Goal: Task Accomplishment & Management: Manage account settings

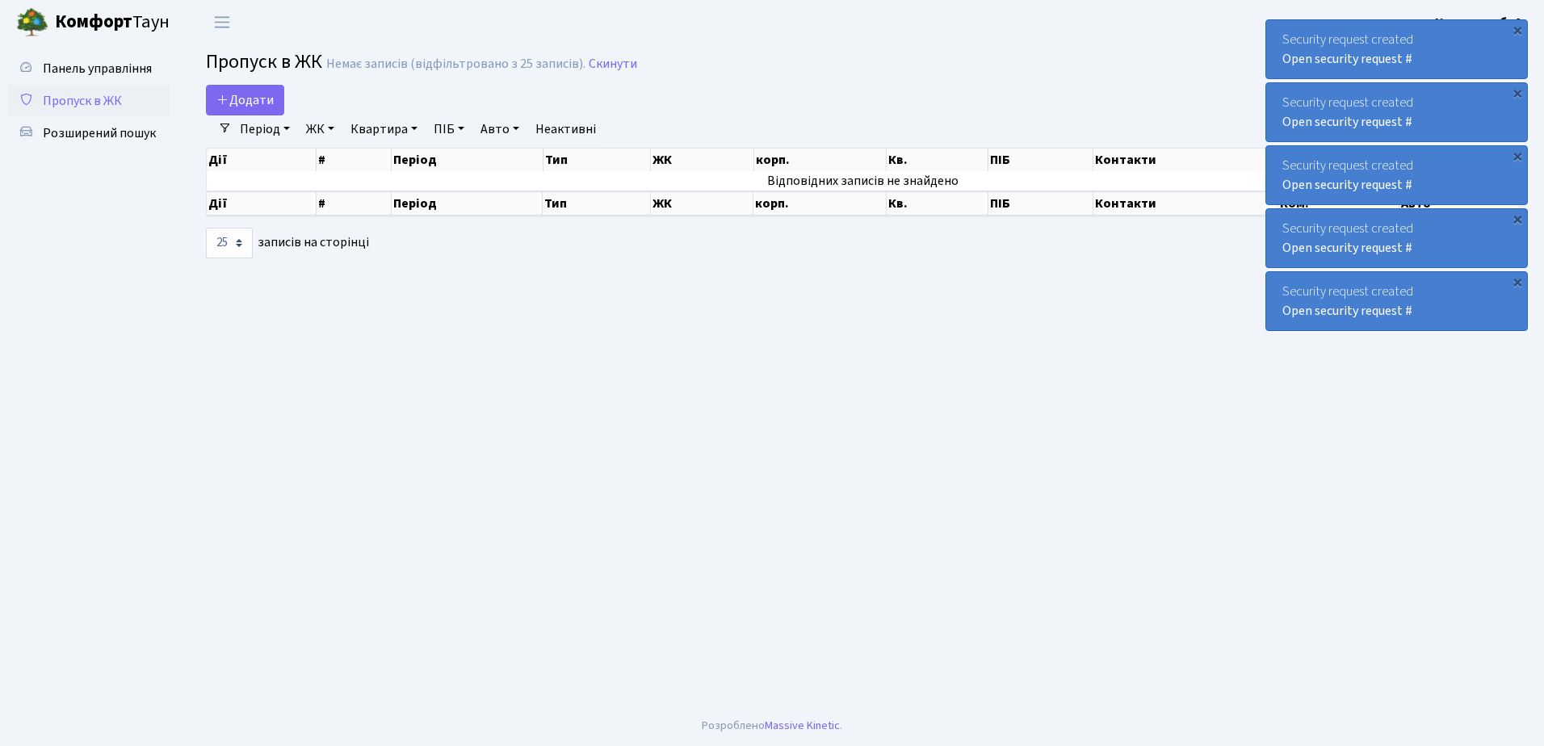
select select "25"
click at [1518, 27] on div "×" at bounding box center [1517, 30] width 16 height 16
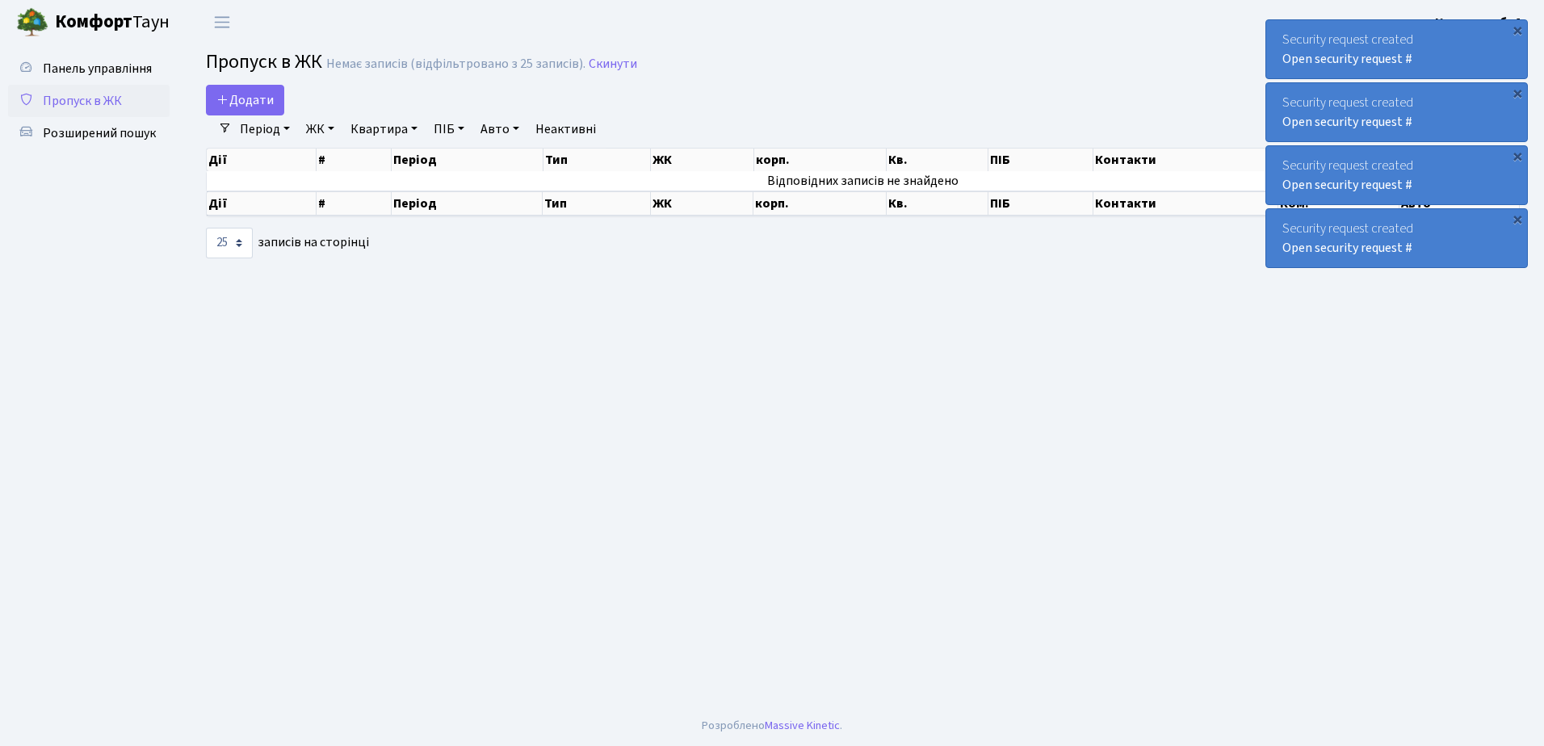
click at [1518, 27] on div "×" at bounding box center [1517, 30] width 16 height 16
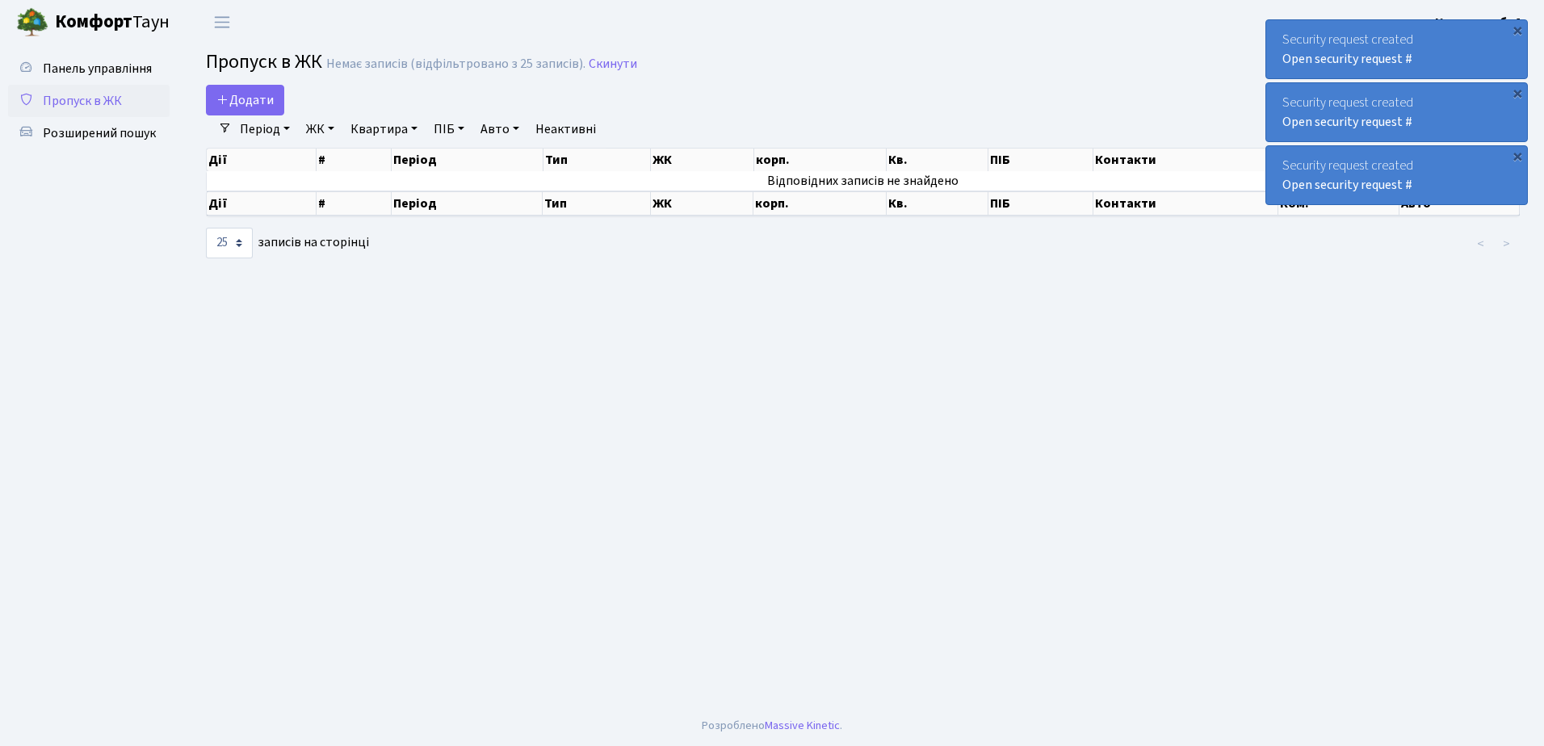
click at [1518, 27] on div "×" at bounding box center [1517, 30] width 16 height 16
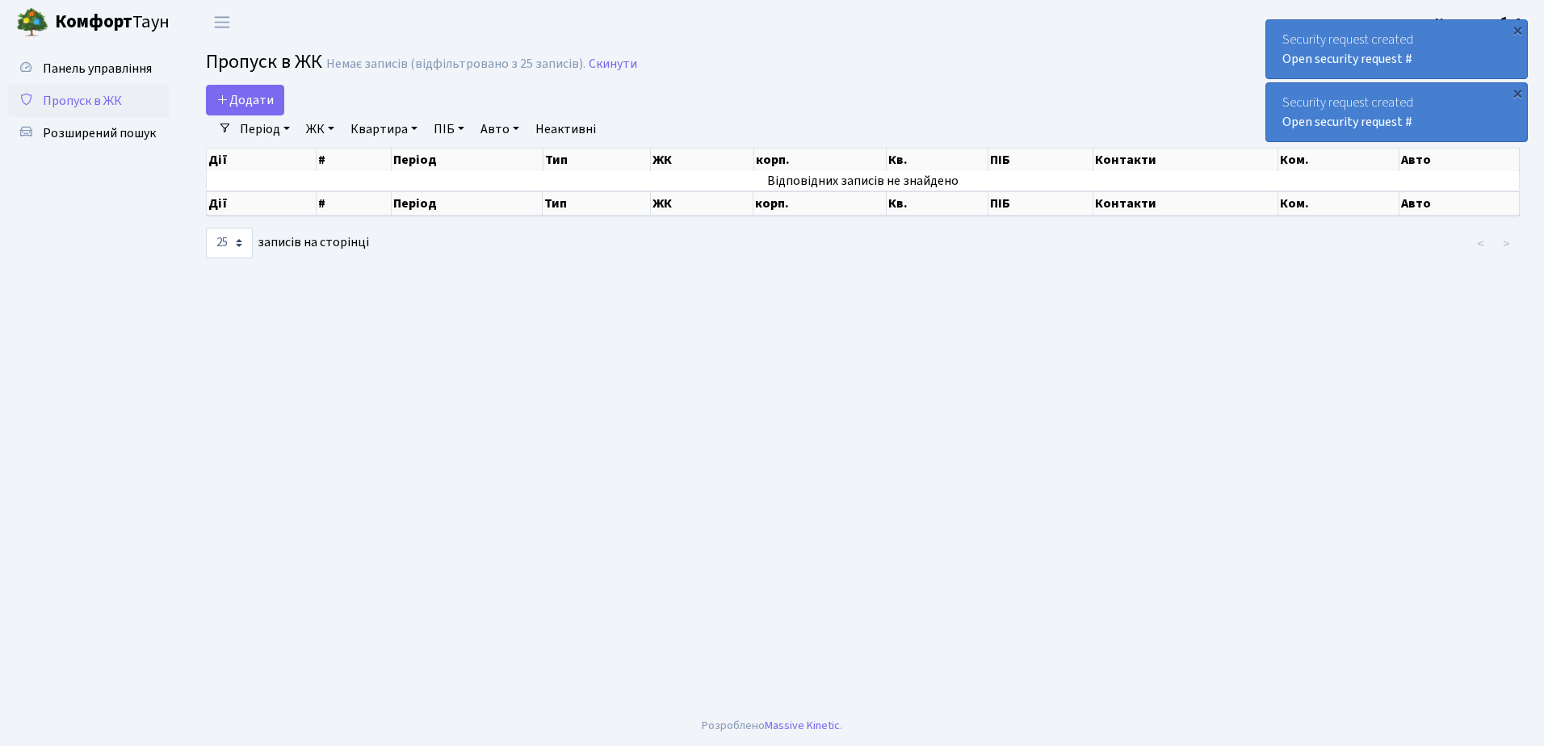
click at [1518, 27] on div "×" at bounding box center [1517, 30] width 16 height 16
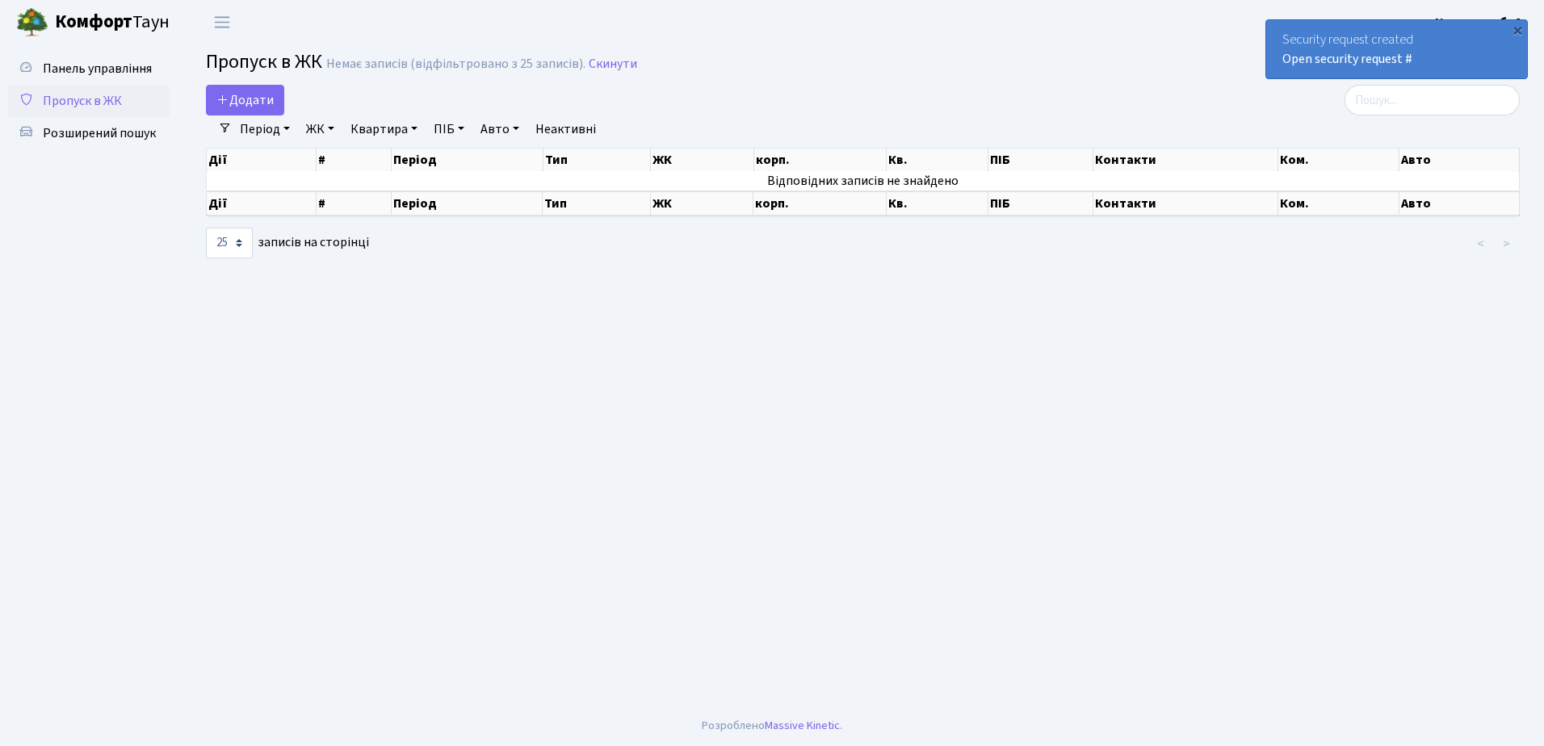
click at [1518, 27] on div "×" at bounding box center [1517, 30] width 16 height 16
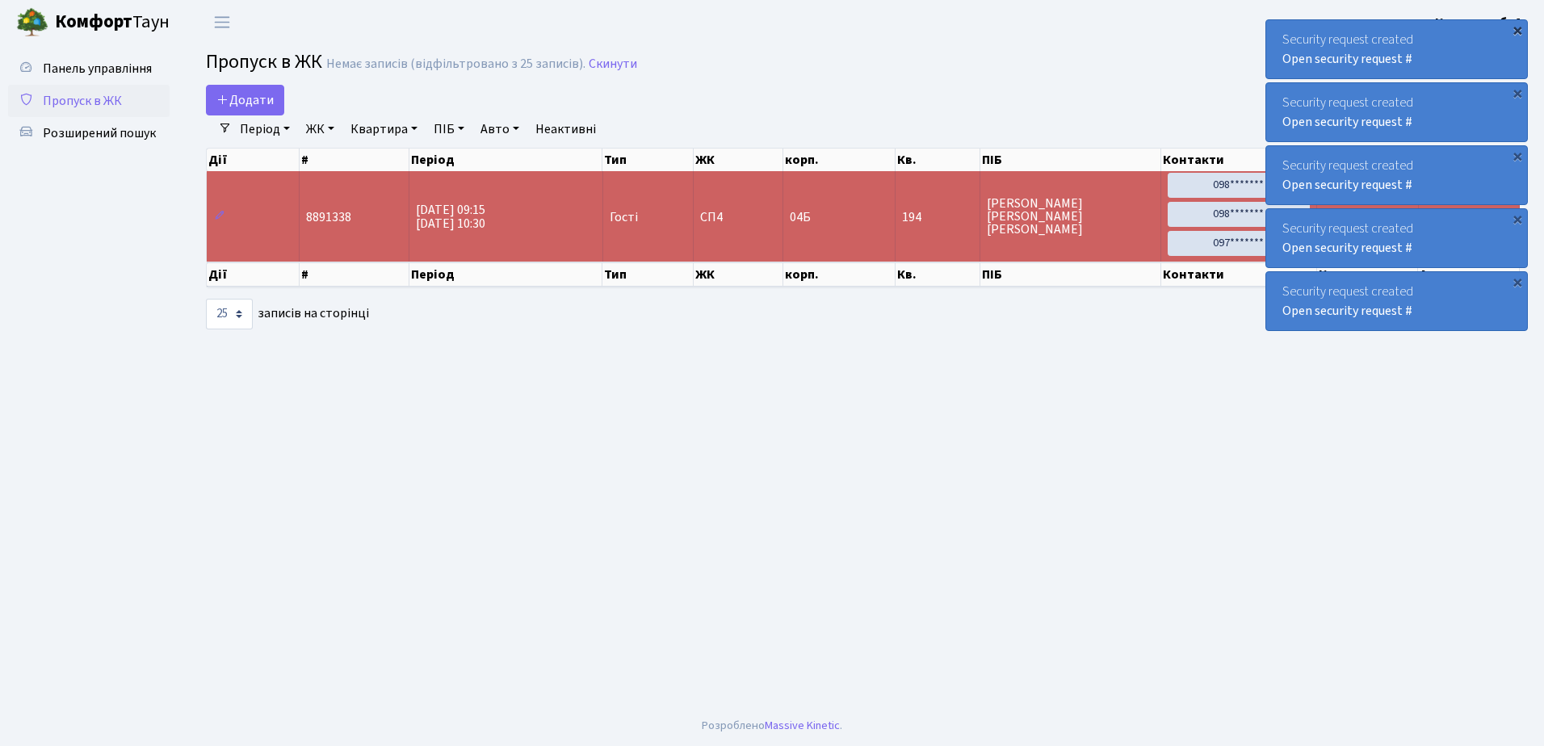
click at [1518, 27] on div "×" at bounding box center [1517, 30] width 16 height 16
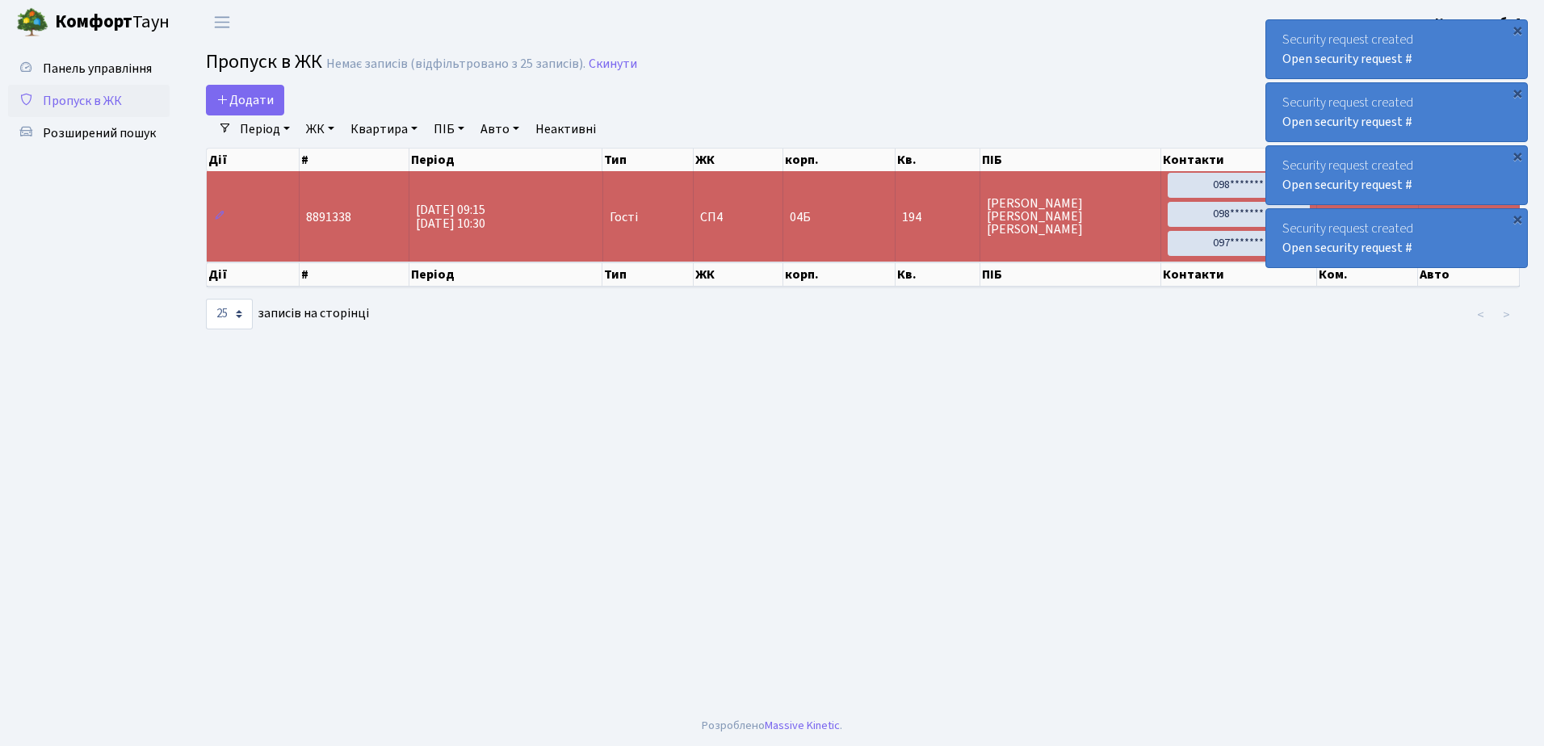
click at [1518, 27] on div "×" at bounding box center [1517, 30] width 16 height 16
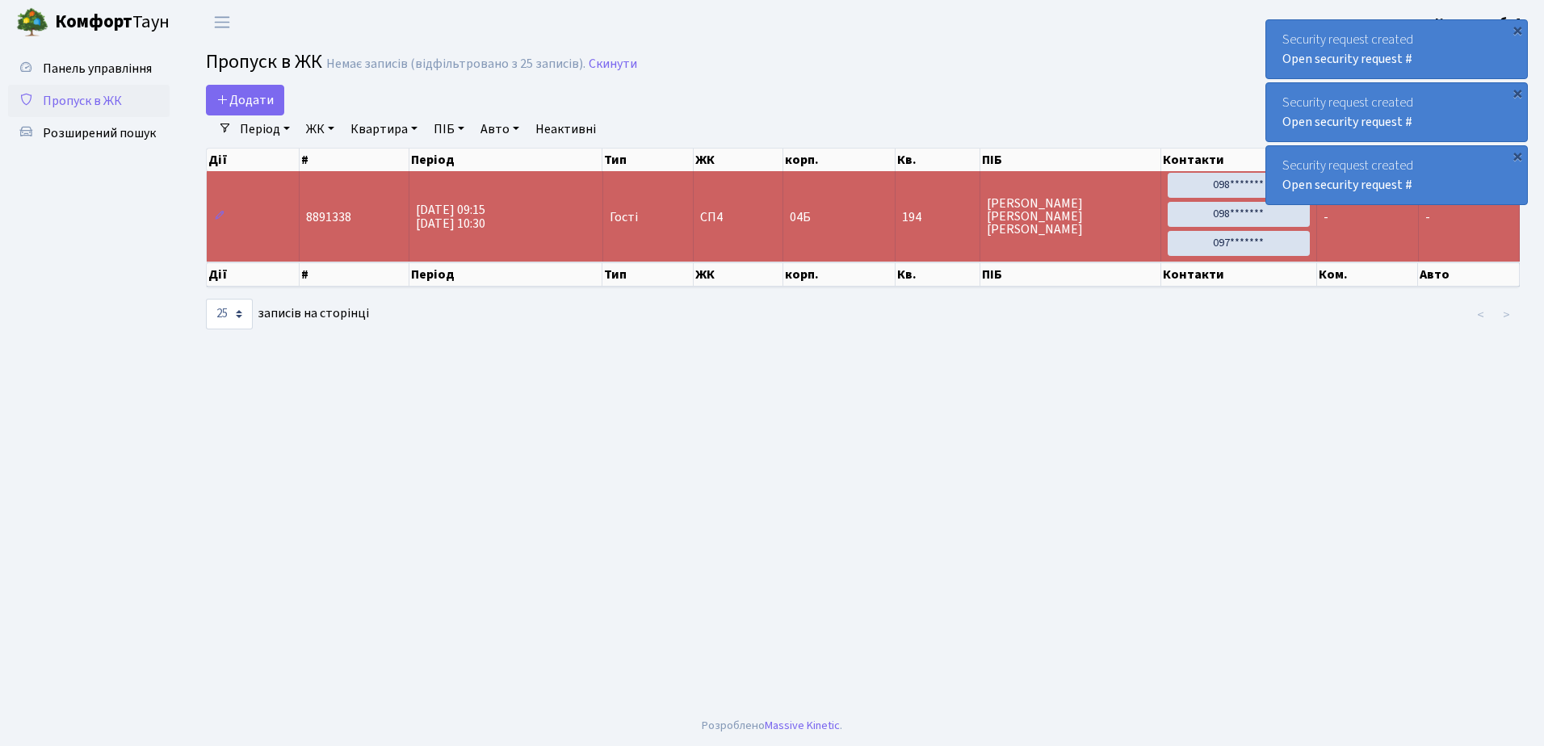
click at [1518, 27] on div "×" at bounding box center [1517, 30] width 16 height 16
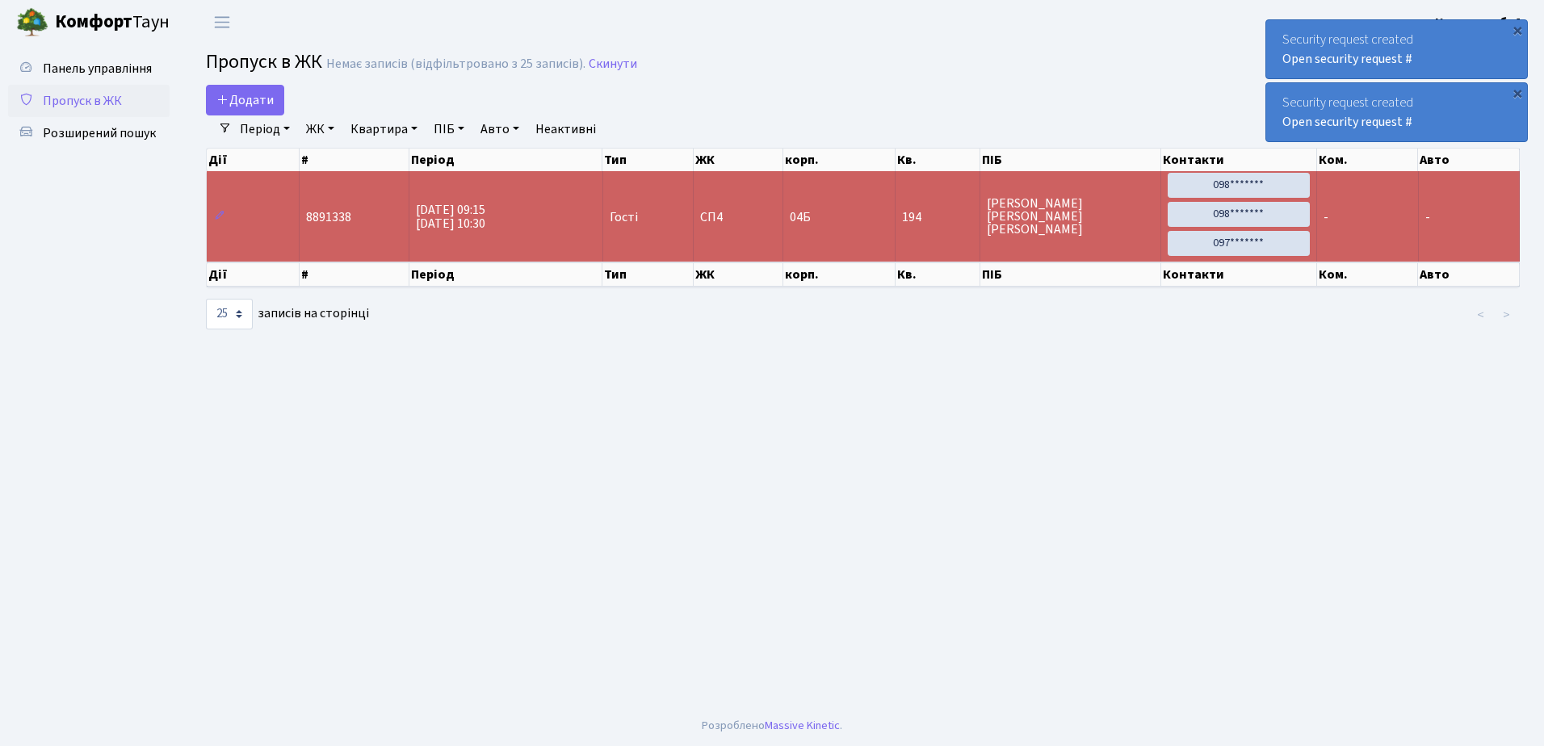
click at [1518, 27] on div "×" at bounding box center [1517, 30] width 16 height 16
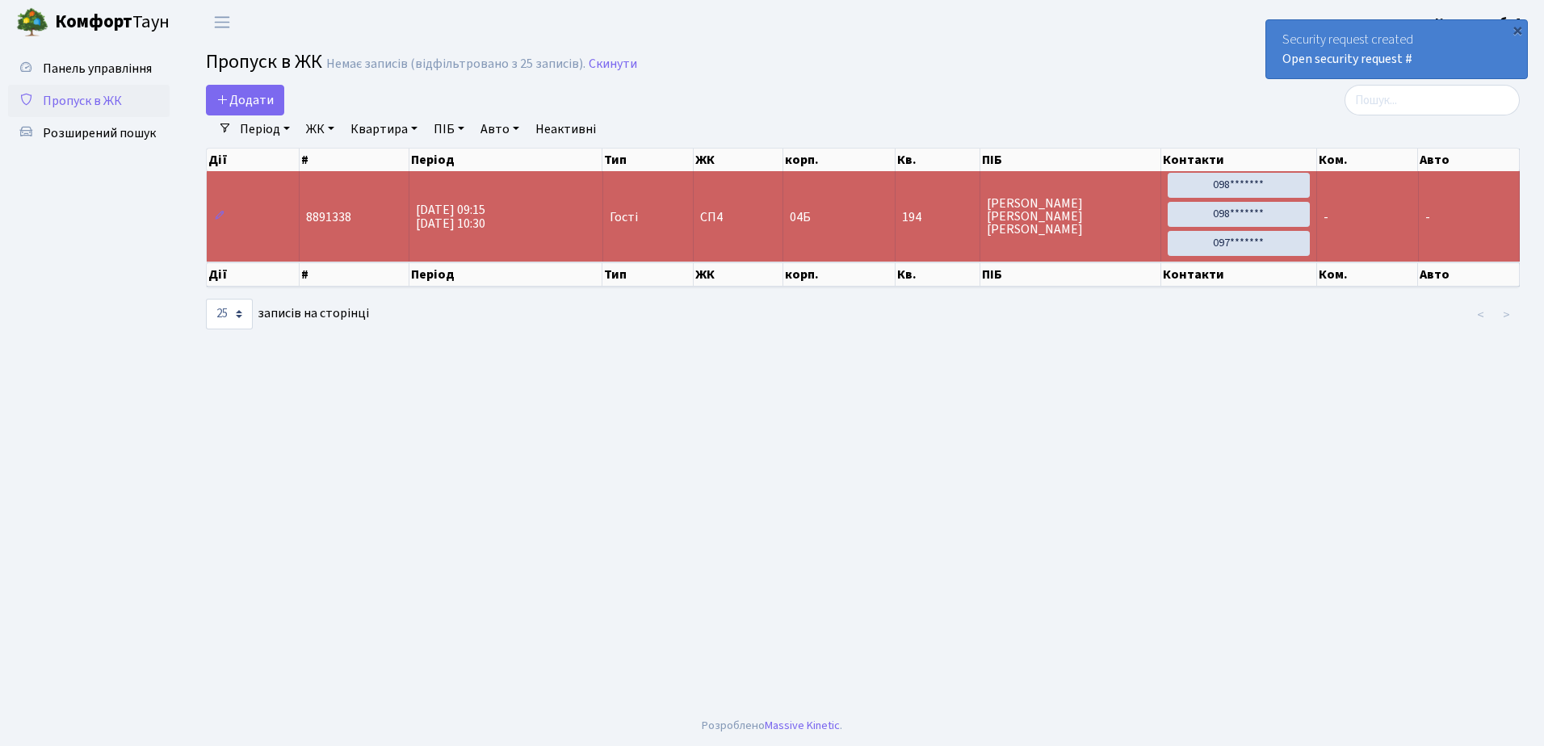
click at [1518, 27] on div "×" at bounding box center [1517, 30] width 16 height 16
